Goal: Communication & Community: Answer question/provide support

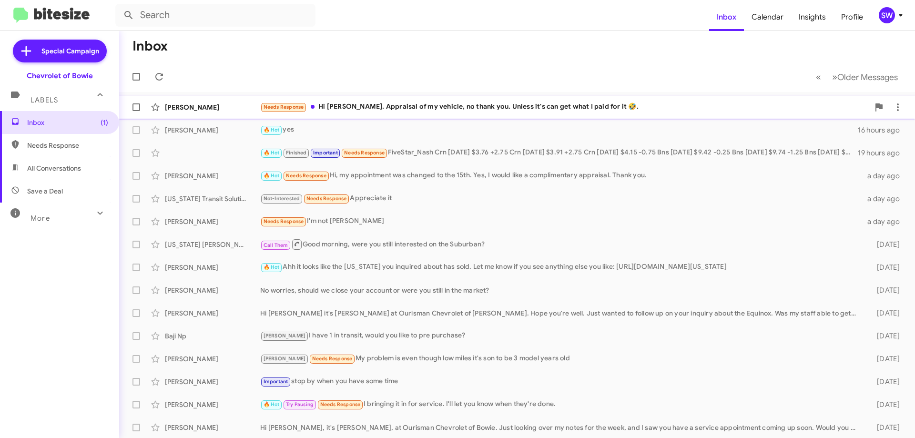
click at [406, 106] on div "Needs Response Hi Stephanie. Appraisal of my vehicle, no thank you. Unless it's…" at bounding box center [564, 106] width 609 height 11
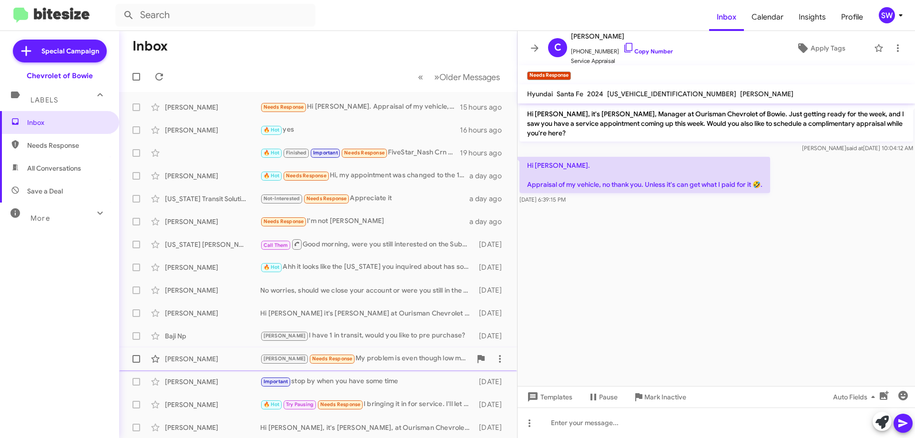
drag, startPoint x: 651, startPoint y: 396, endPoint x: 657, endPoint y: 356, distance: 40.4
click at [653, 389] on span "Mark Inactive" at bounding box center [665, 396] width 42 height 17
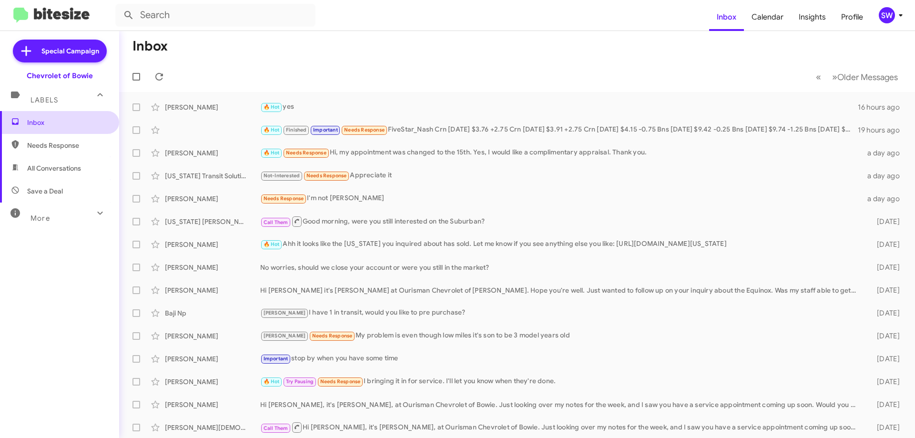
drag, startPoint x: 40, startPoint y: 123, endPoint x: 96, endPoint y: 113, distance: 56.6
click at [40, 124] on span "Inbox" at bounding box center [67, 123] width 81 height 10
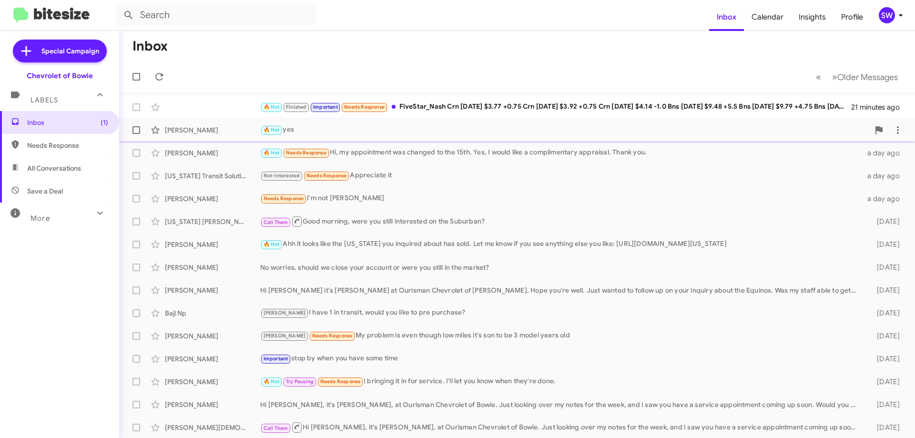
click at [382, 136] on div "[PERSON_NAME] 🔥 Hot yes 17 hours ago" at bounding box center [517, 130] width 781 height 19
